Goal: Information Seeking & Learning: Find specific fact

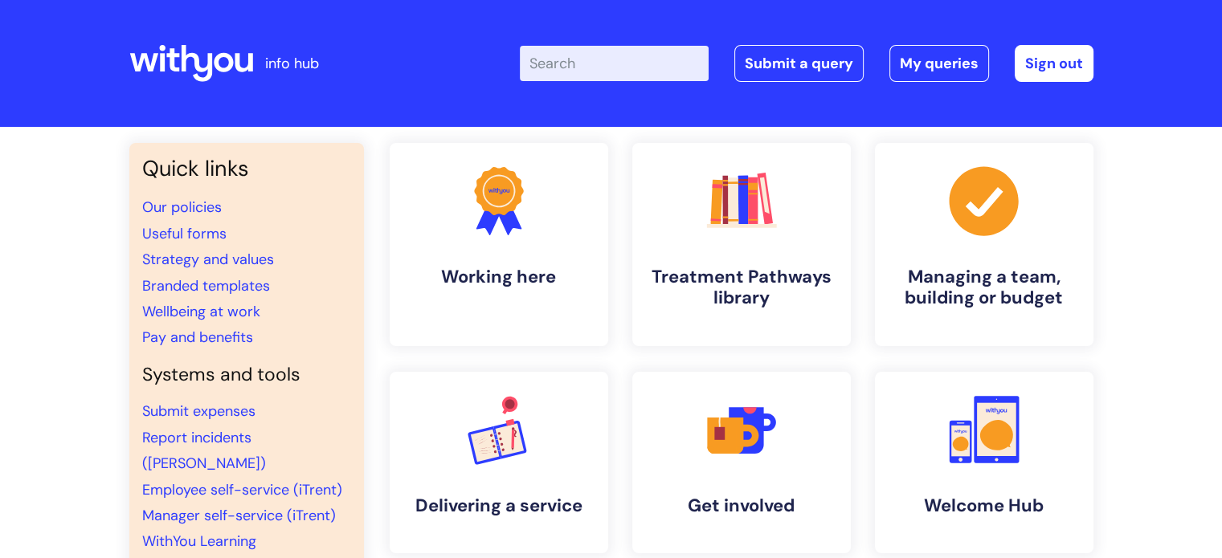
click at [602, 70] on input "Enter your search term here..." at bounding box center [614, 63] width 189 height 35
type input "code of conduct"
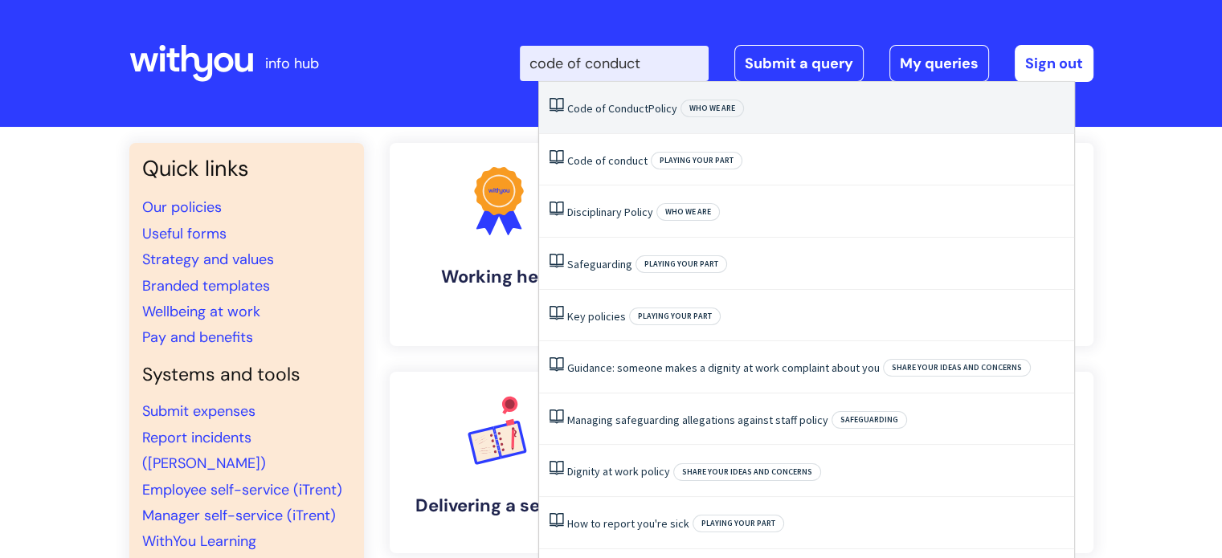
click at [602, 117] on li "Code of Conduct Policy Who we are" at bounding box center [806, 108] width 535 height 52
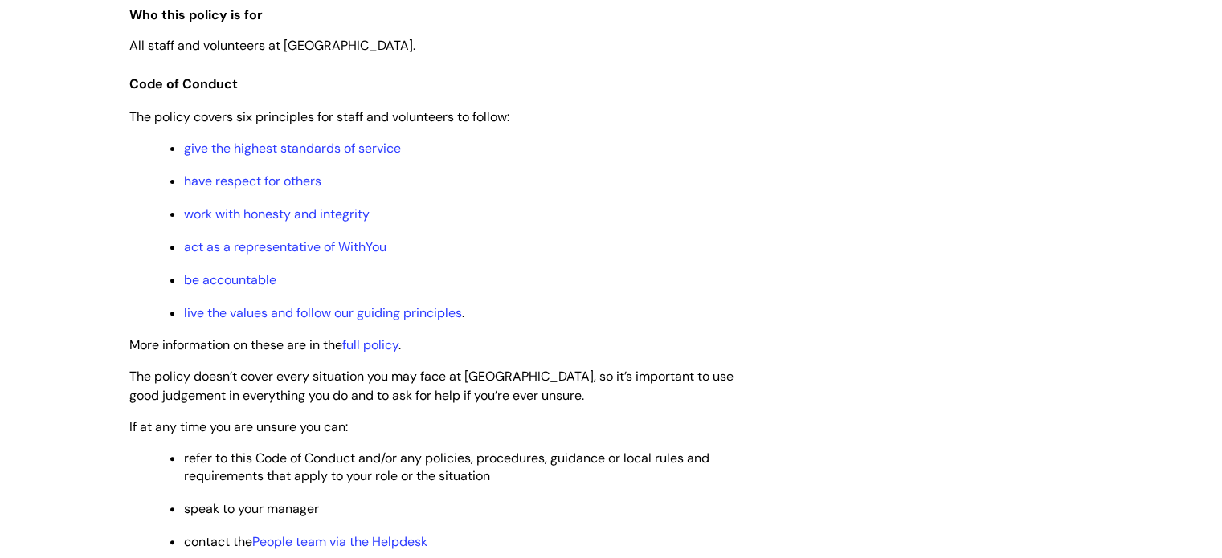
scroll to position [536, 0]
click at [373, 337] on link "full policy" at bounding box center [370, 345] width 56 height 17
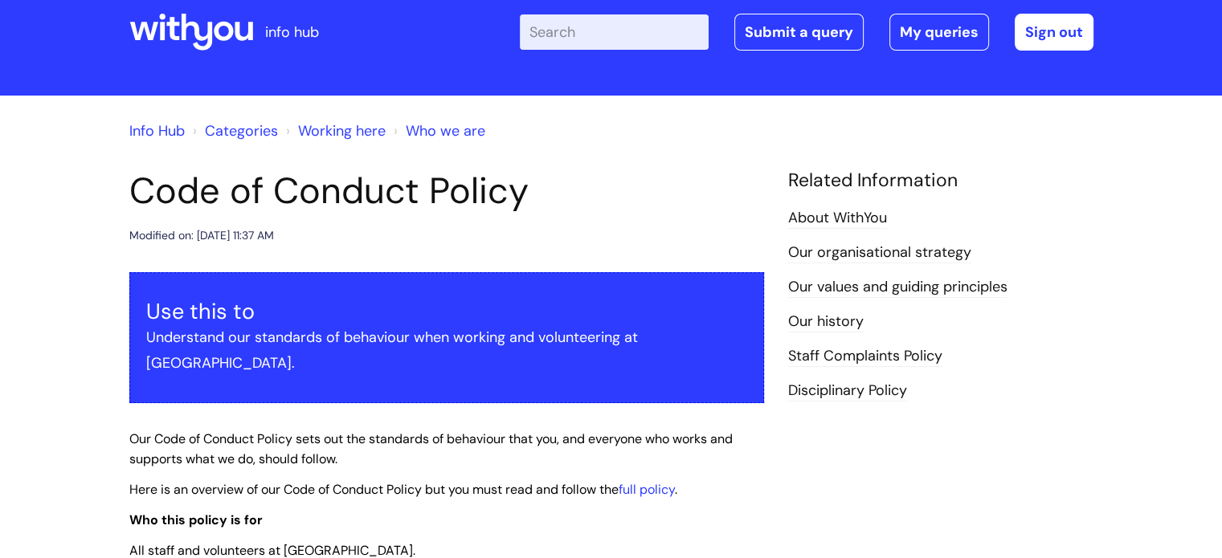
scroll to position [0, 0]
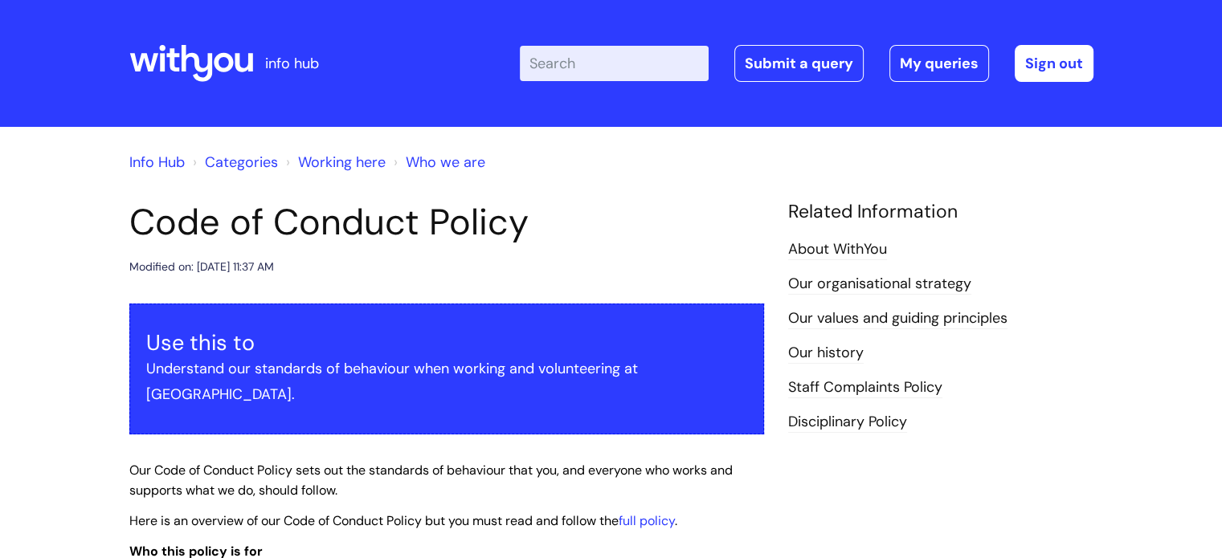
click at [607, 70] on input "Enter your search term here..." at bounding box center [614, 63] width 189 height 35
type input "a"
type input "appraisal"
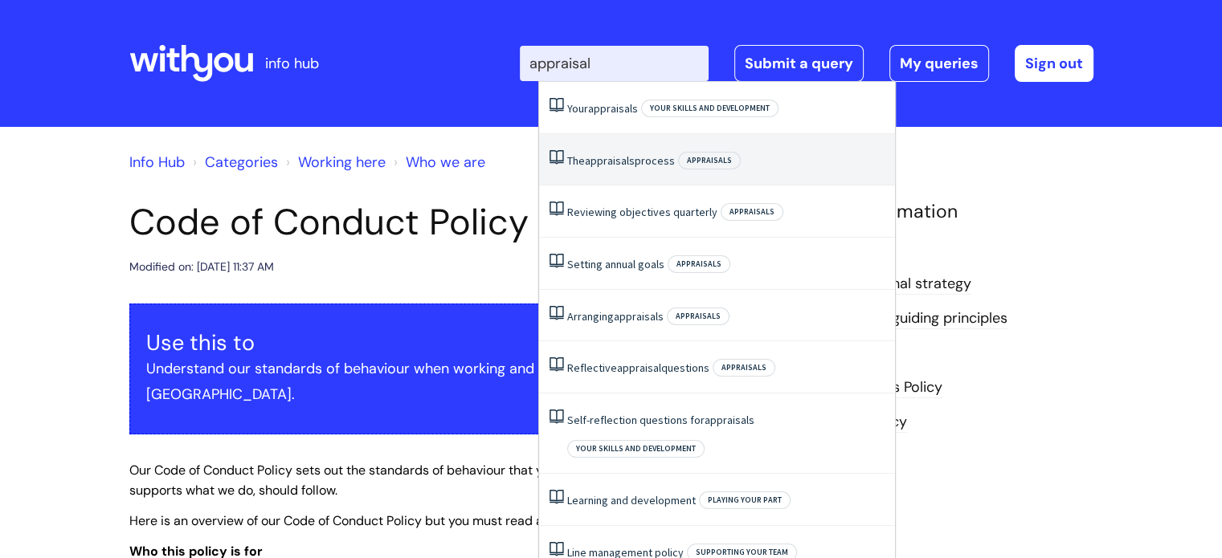
click at [614, 147] on li "The appraisals process Appraisals" at bounding box center [717, 160] width 356 height 52
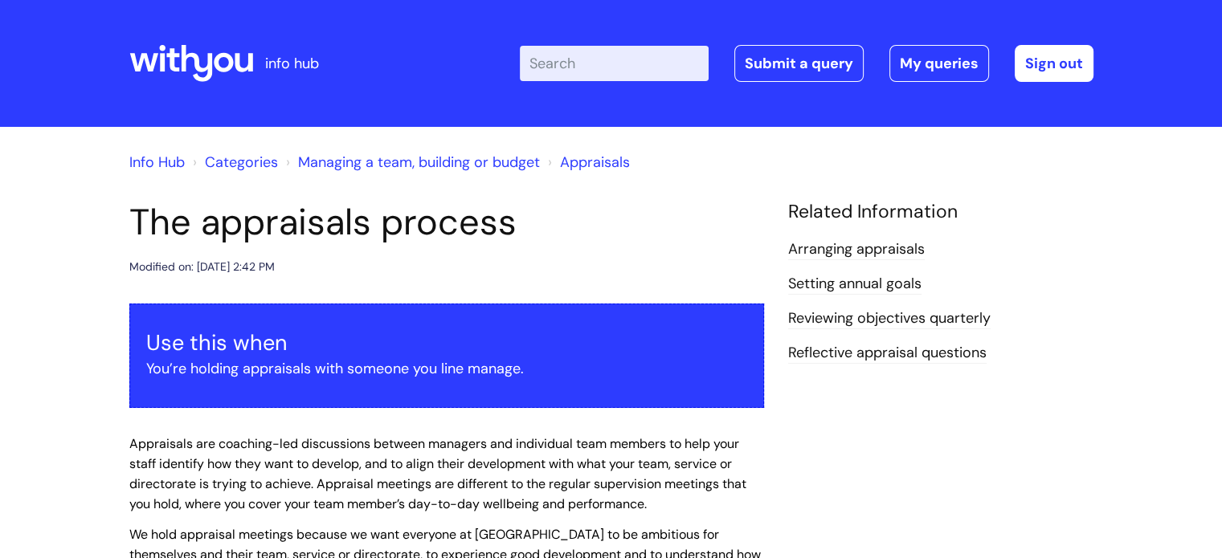
click at [614, 63] on input "Enter your search term here..." at bounding box center [614, 63] width 189 height 35
click at [610, 64] on input "Enter your search term here..." at bounding box center [614, 63] width 189 height 35
type input "staff complaints"
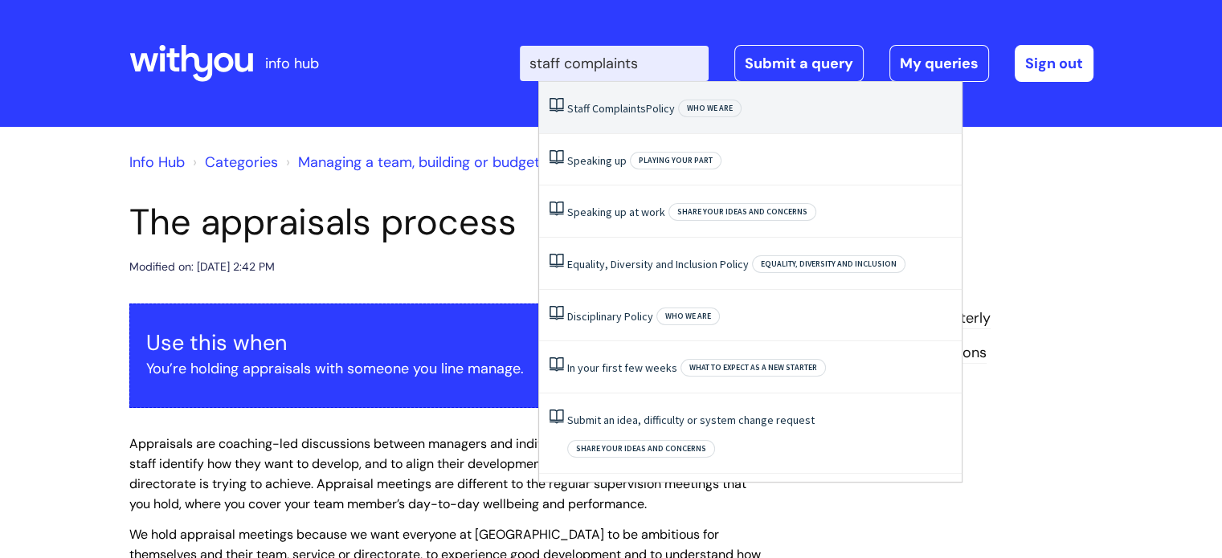
click at [608, 106] on span "Complaints" at bounding box center [619, 108] width 54 height 14
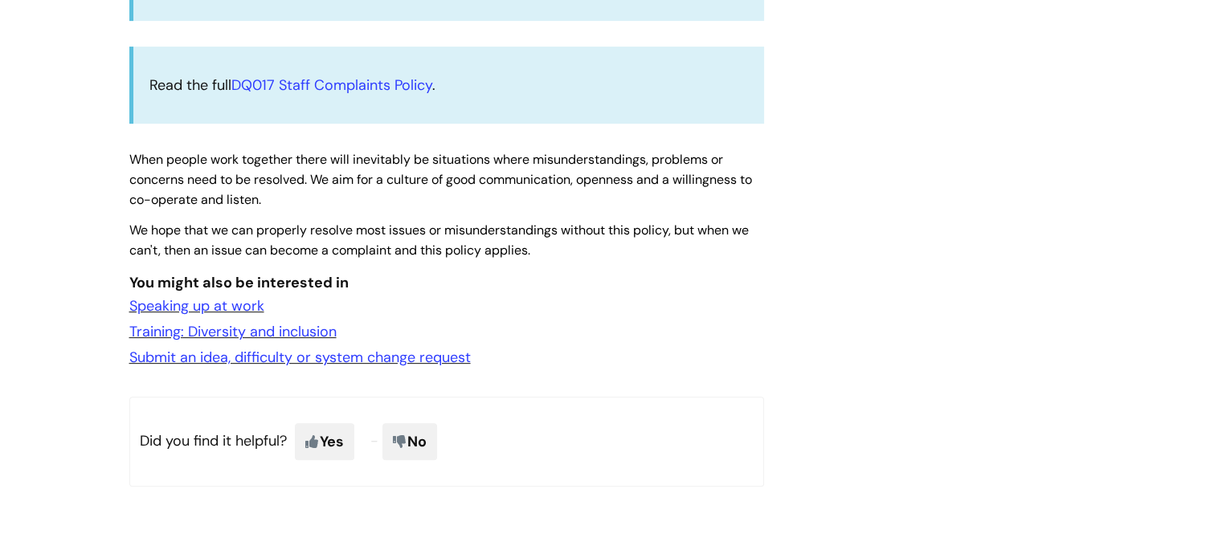
scroll to position [569, 0]
click at [296, 80] on link "DQ017 Staff Complaints Policy" at bounding box center [331, 85] width 201 height 19
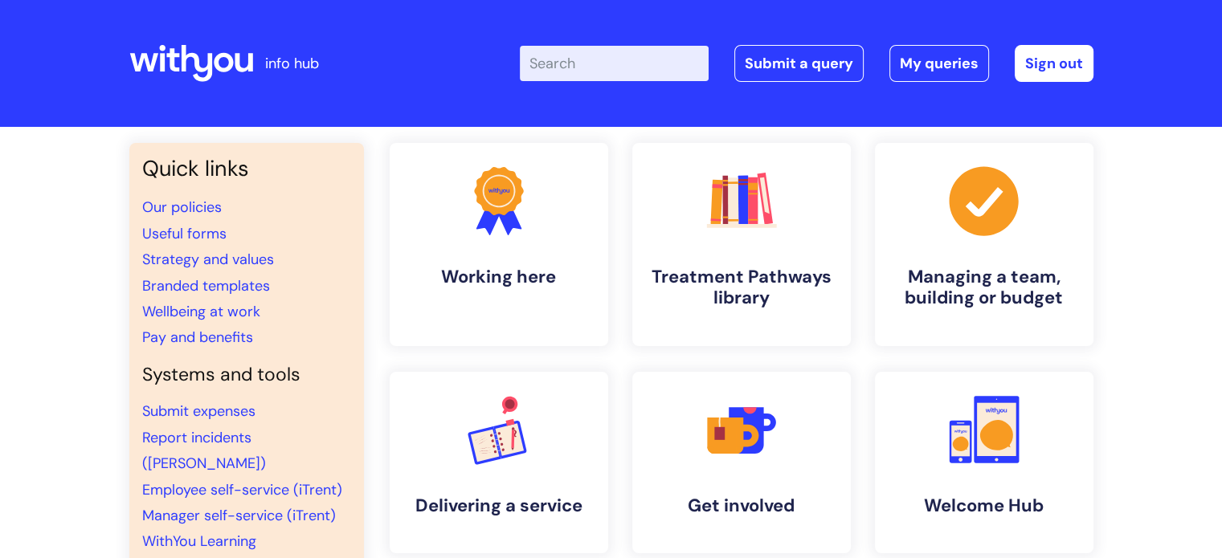
click at [614, 70] on input "Enter your search term here..." at bounding box center [614, 63] width 189 height 35
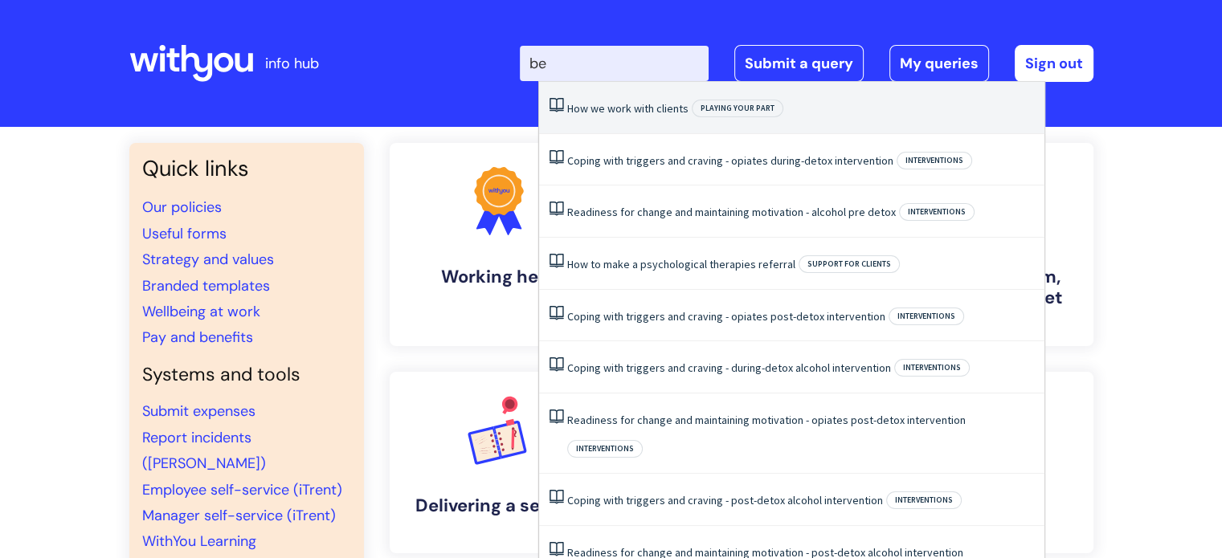
type input "b"
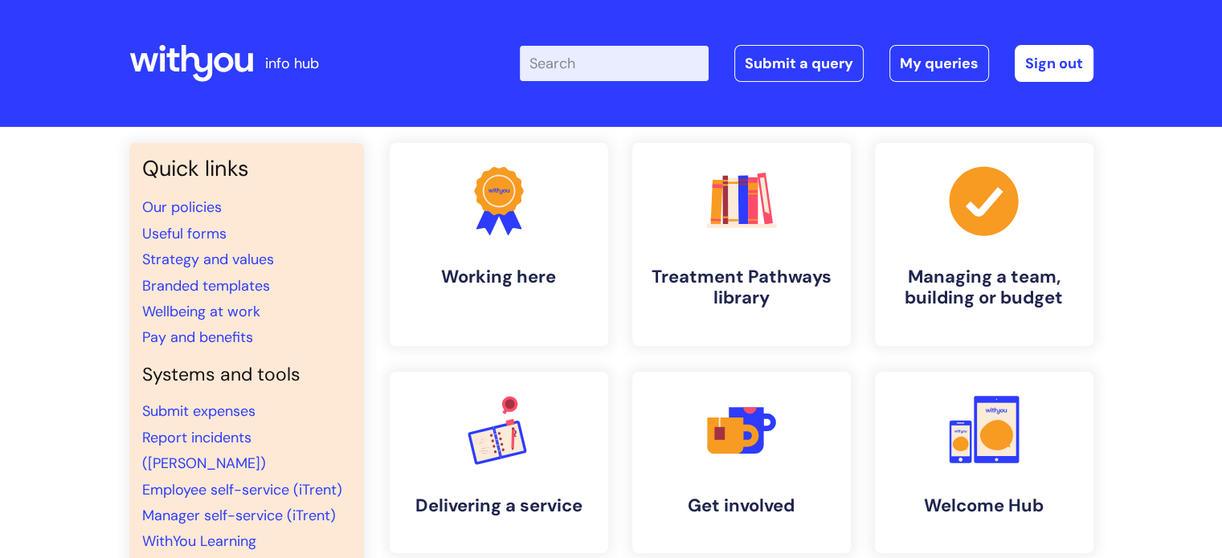
click at [612, 106] on div "Enter your search term here... Search Submit a query My queries Welcome [PERSON…" at bounding box center [731, 63] width 724 height 95
click at [618, 71] on input "Enter your search term here..." at bounding box center [614, 63] width 189 height 35
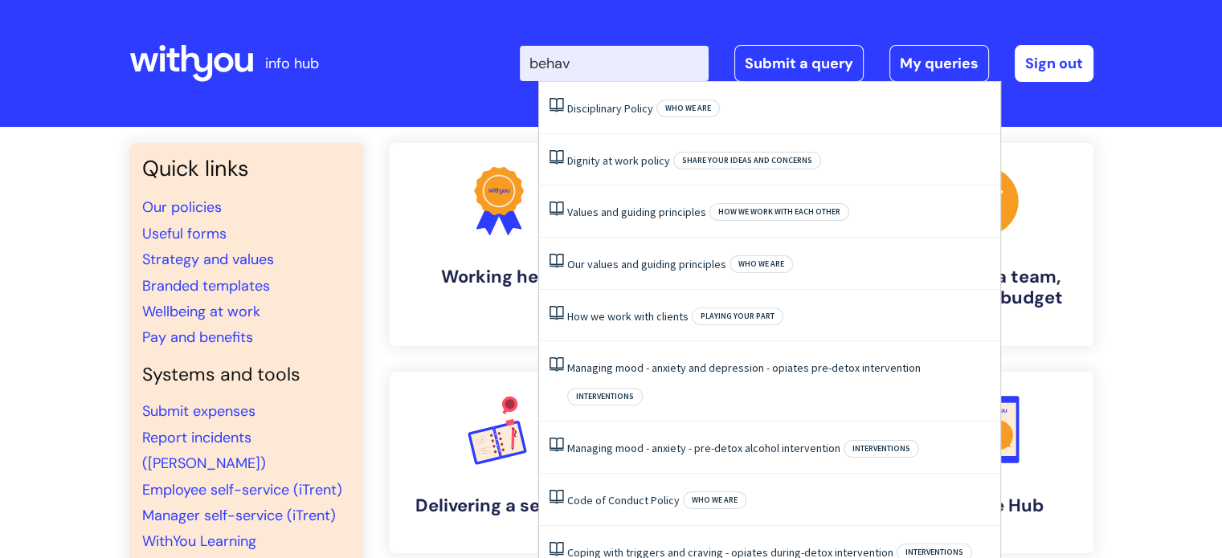
click at [630, 60] on input "behav" at bounding box center [614, 63] width 189 height 35
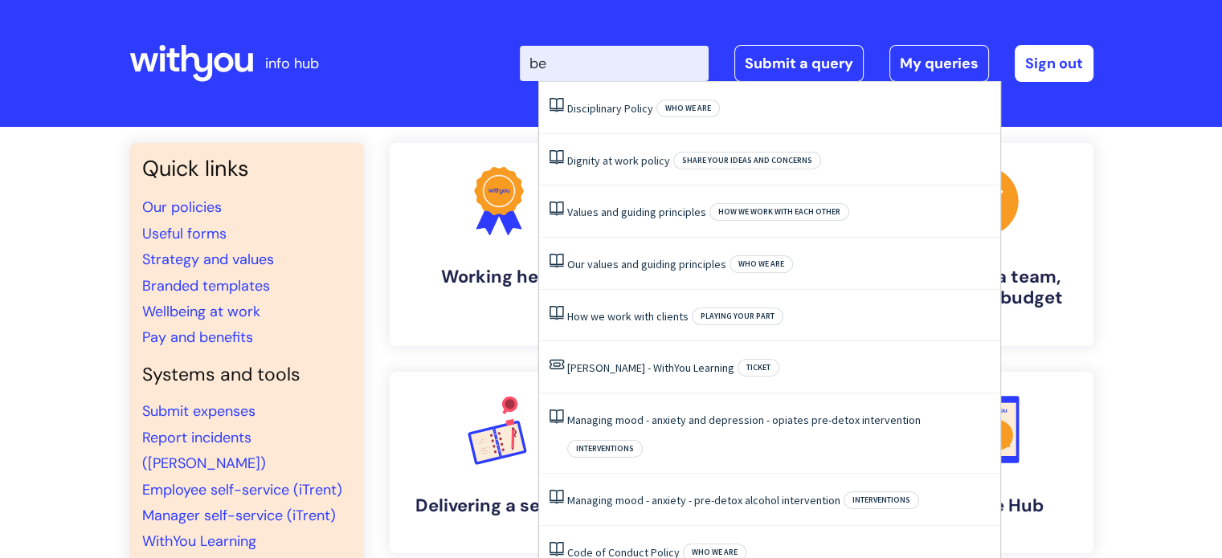
type input "b"
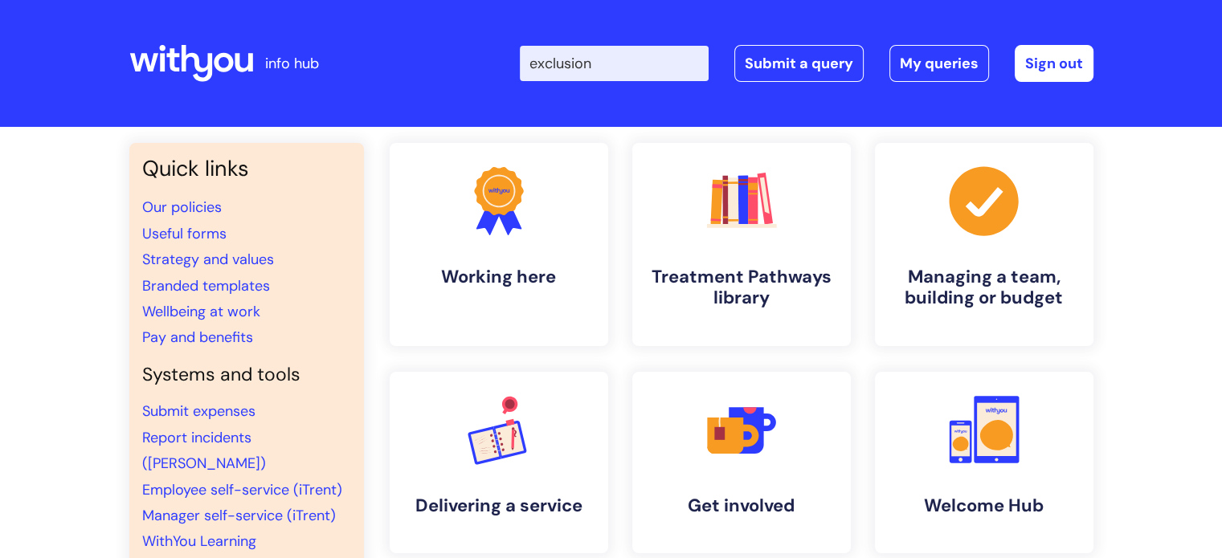
click at [630, 60] on input "exclusion" at bounding box center [614, 63] width 189 height 35
type input "e"
click at [643, 63] on input "exclu" at bounding box center [614, 63] width 189 height 35
type input "e"
